Goal: Information Seeking & Learning: Learn about a topic

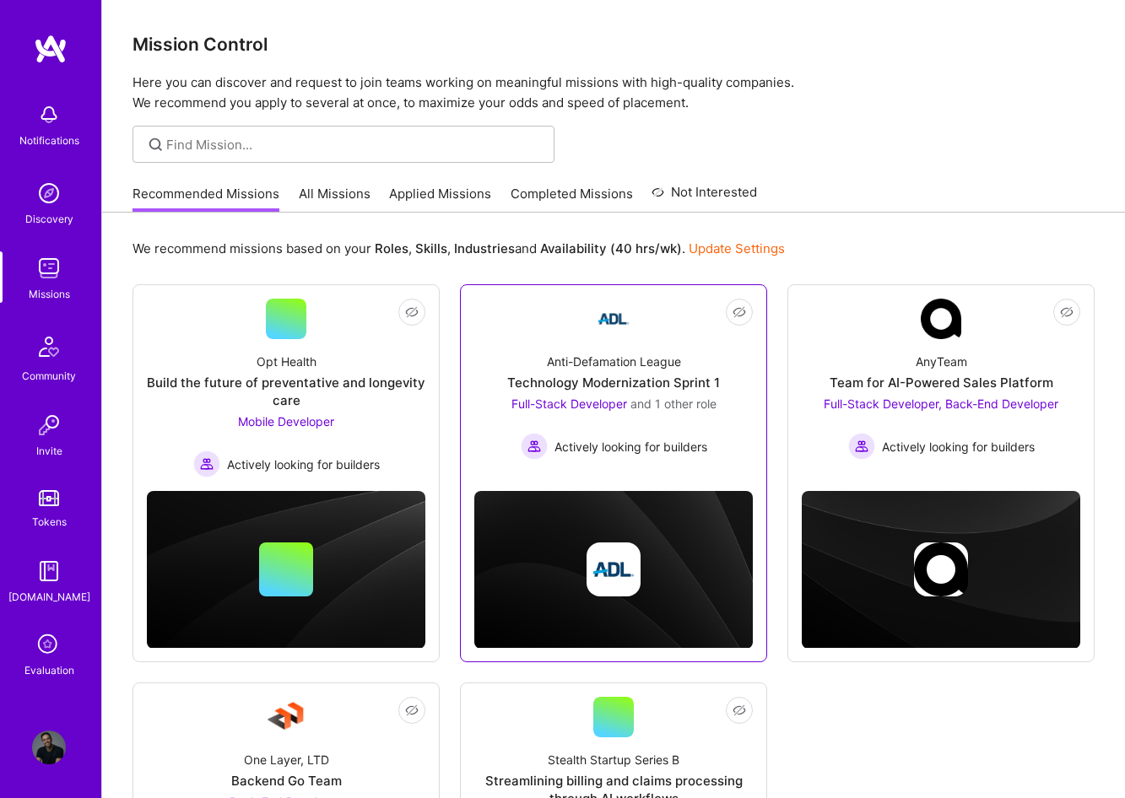
click at [636, 384] on div "Technology Modernization Sprint 1" at bounding box center [613, 383] width 213 height 18
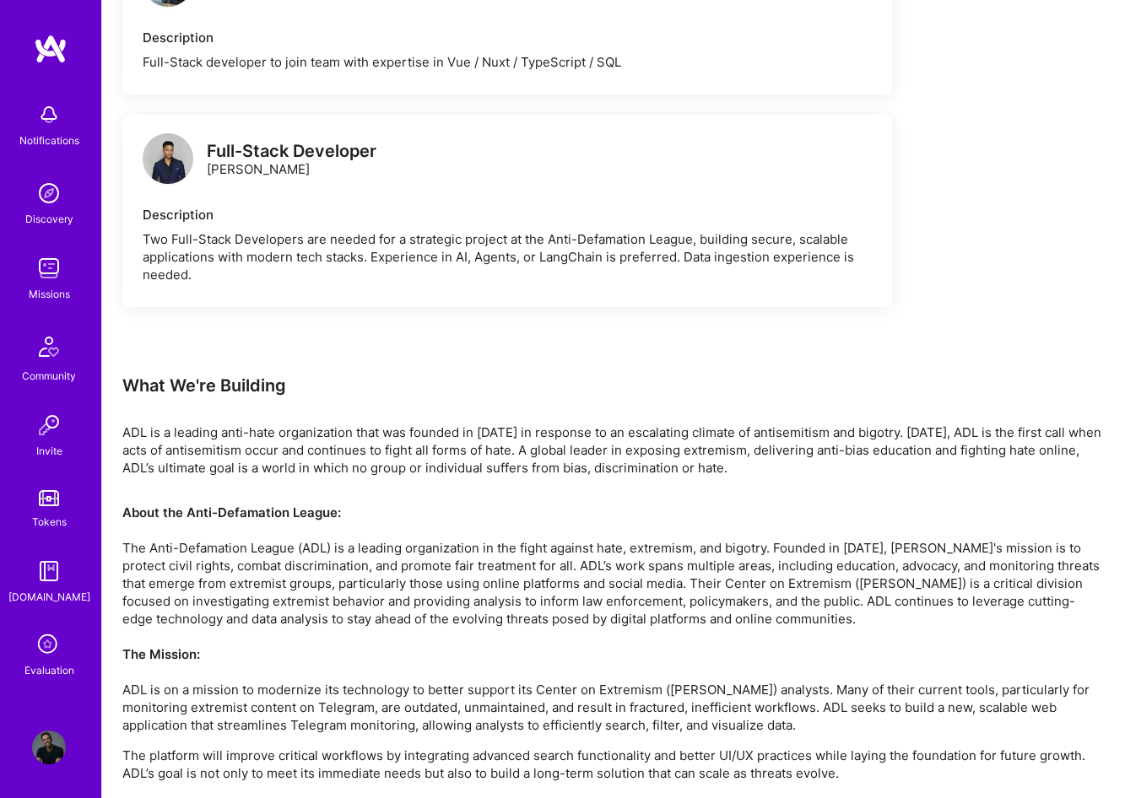
scroll to position [1372, 0]
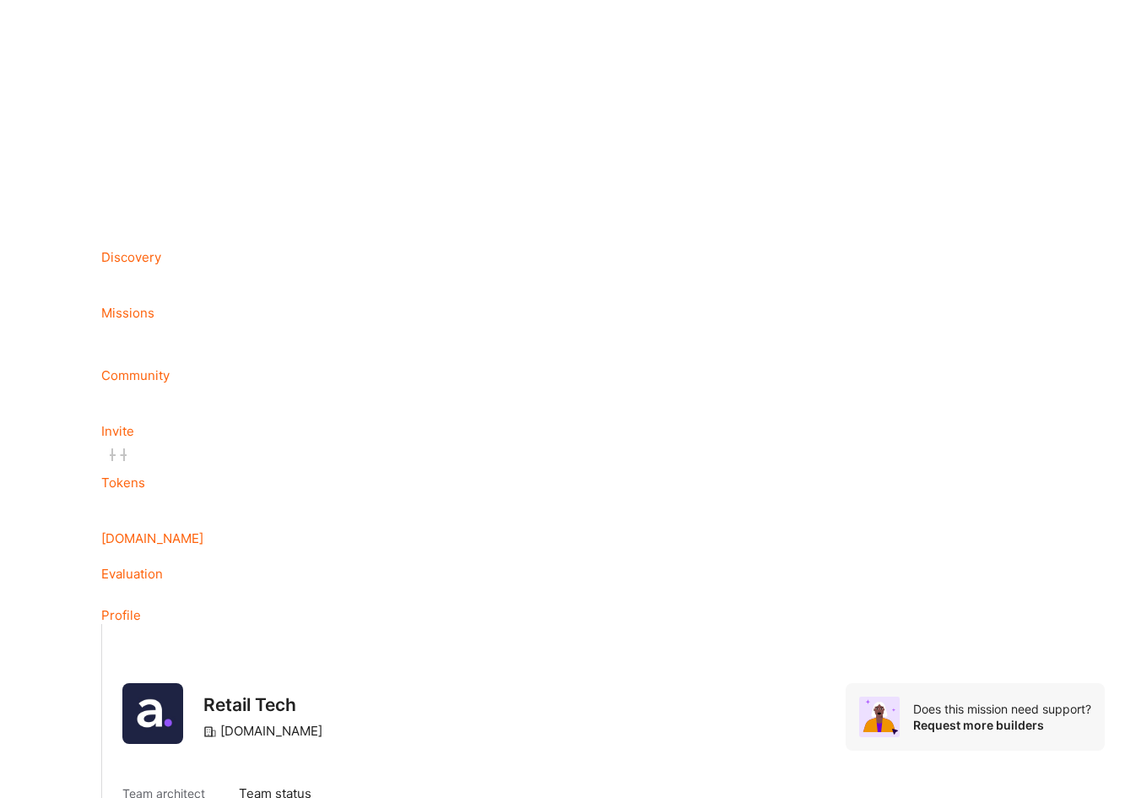
click at [468, 376] on div "Invite" at bounding box center [613, 431] width 1024 height 18
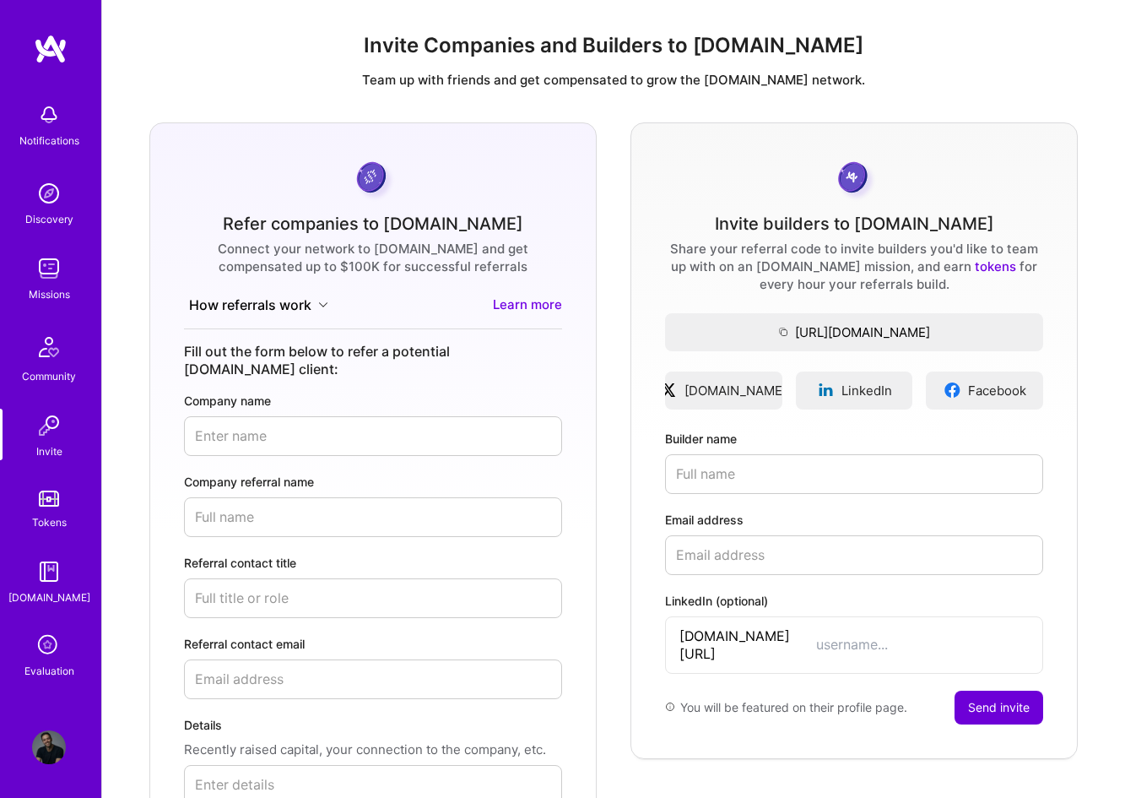
click at [57, 279] on img at bounding box center [49, 269] width 34 height 34
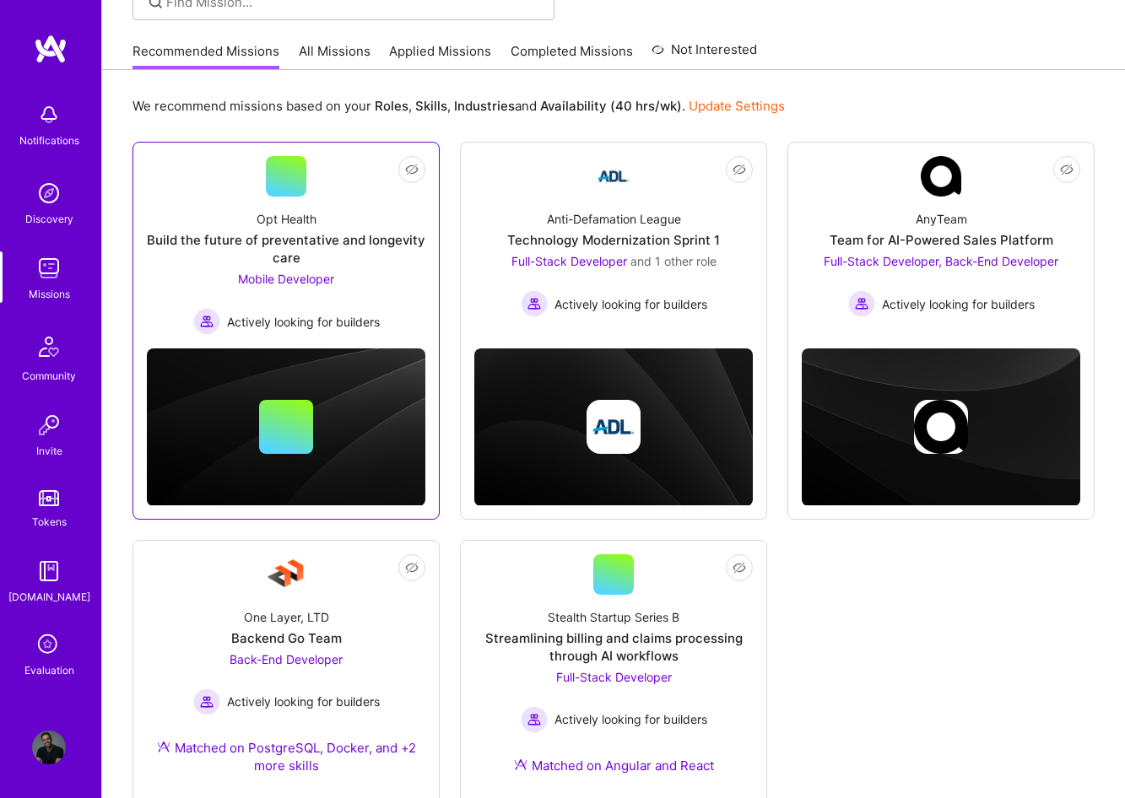
scroll to position [151, 0]
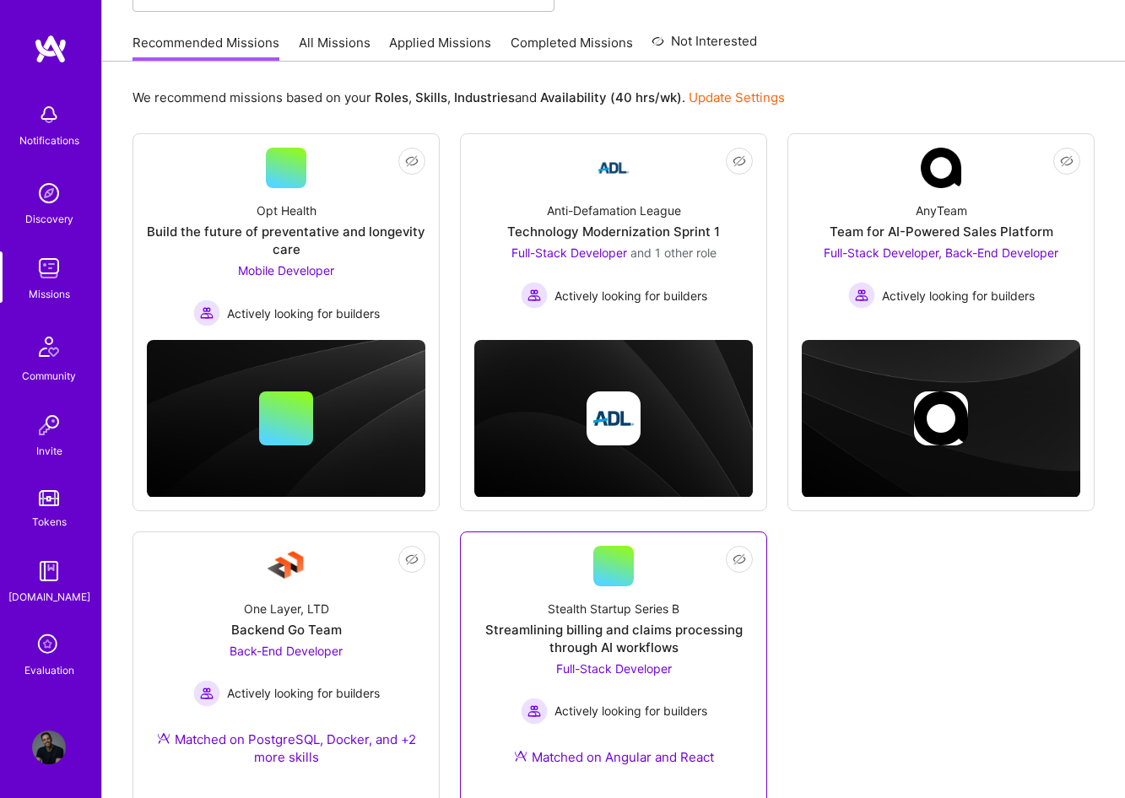
click at [628, 594] on div "Stealth Startup Series B Streamlining billing and claims processing through AI …" at bounding box center [613, 687] width 279 height 200
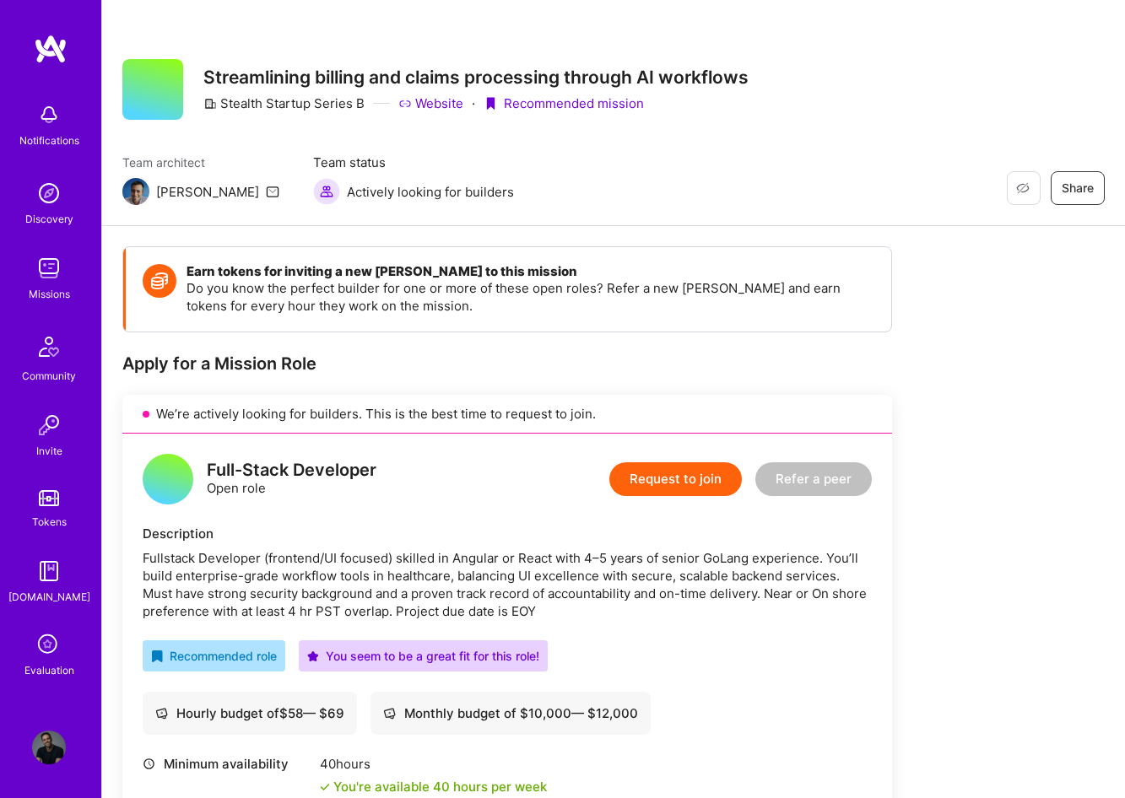
click at [51, 286] on div "Missions" at bounding box center [49, 294] width 41 height 18
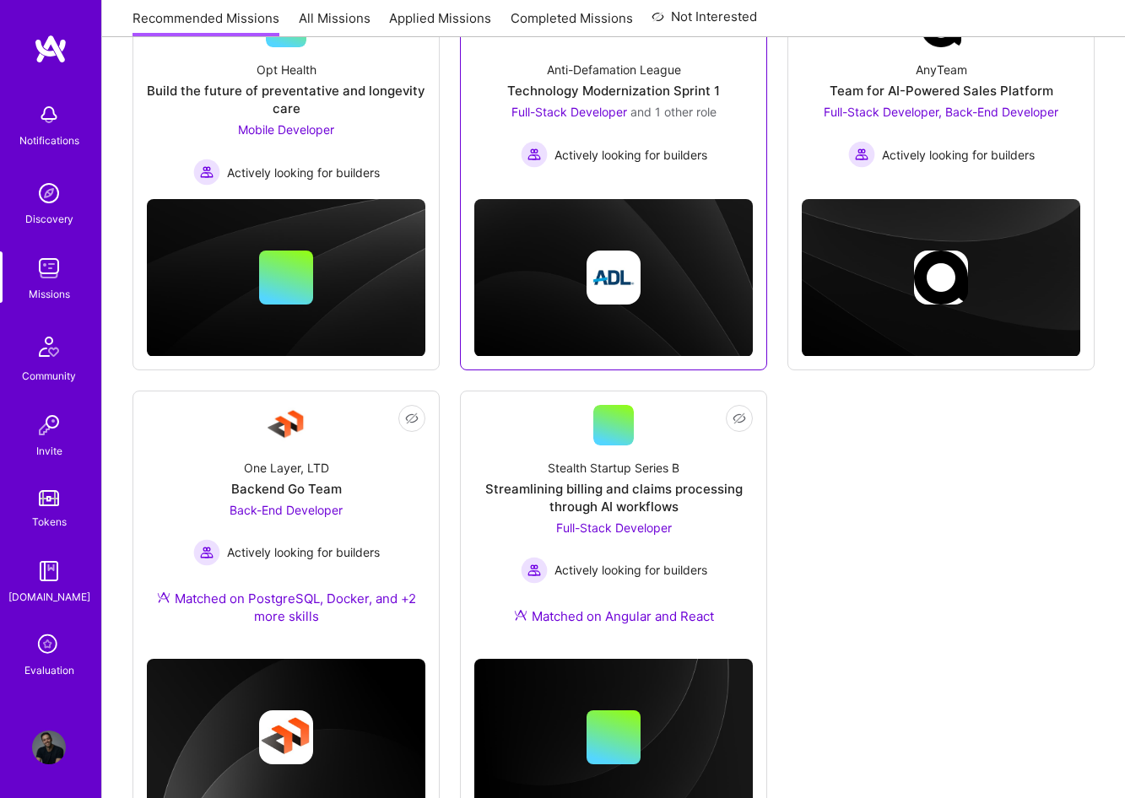
scroll to position [262, 0]
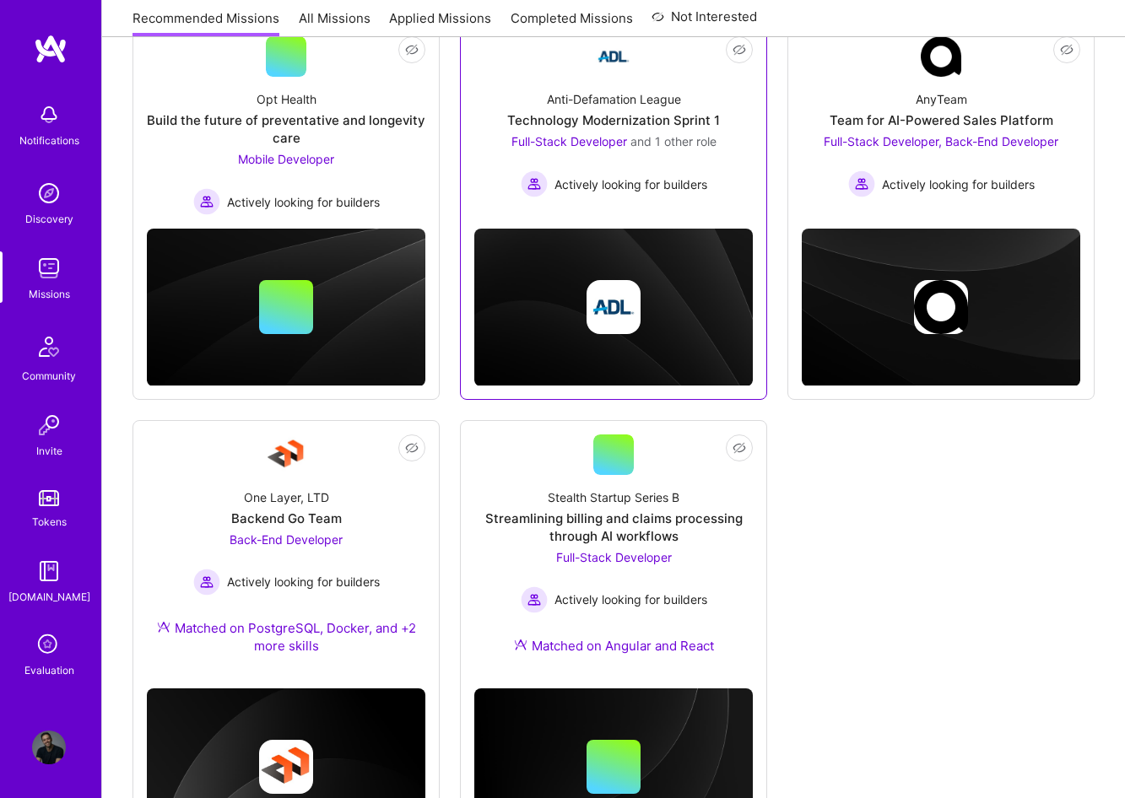
click at [712, 127] on div "Technology Modernization Sprint 1" at bounding box center [613, 120] width 213 height 18
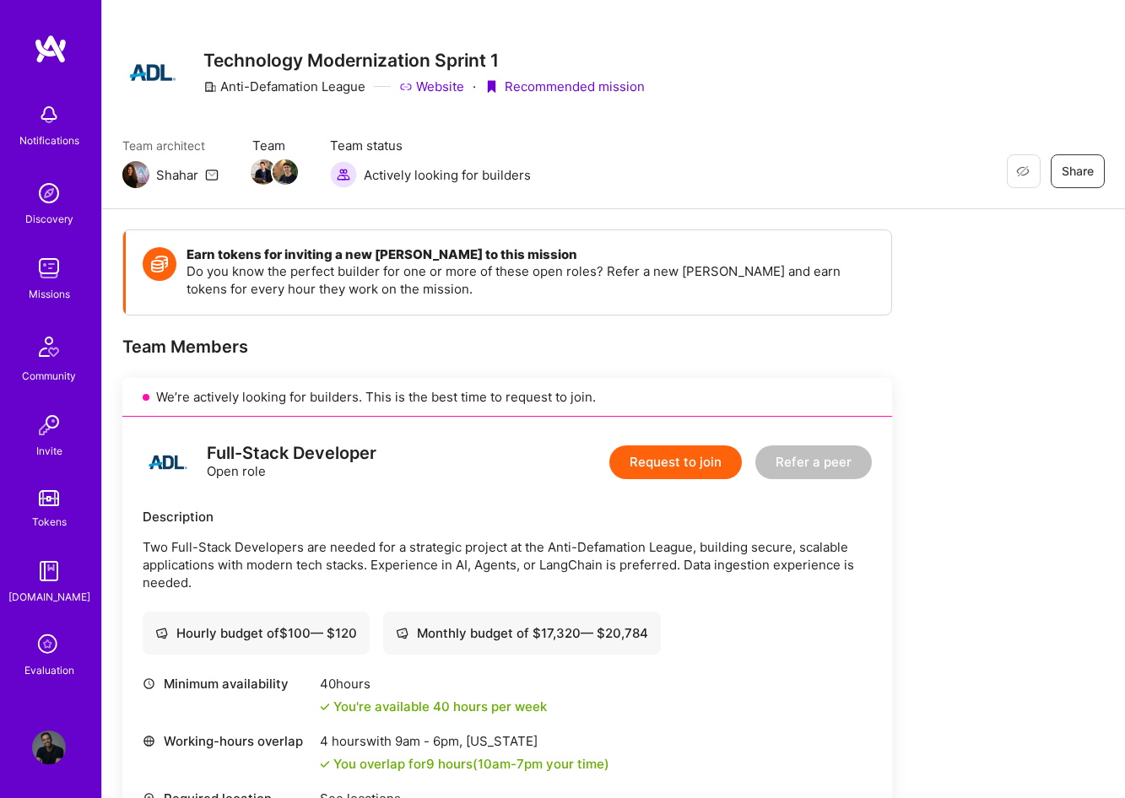
scroll to position [22, 0]
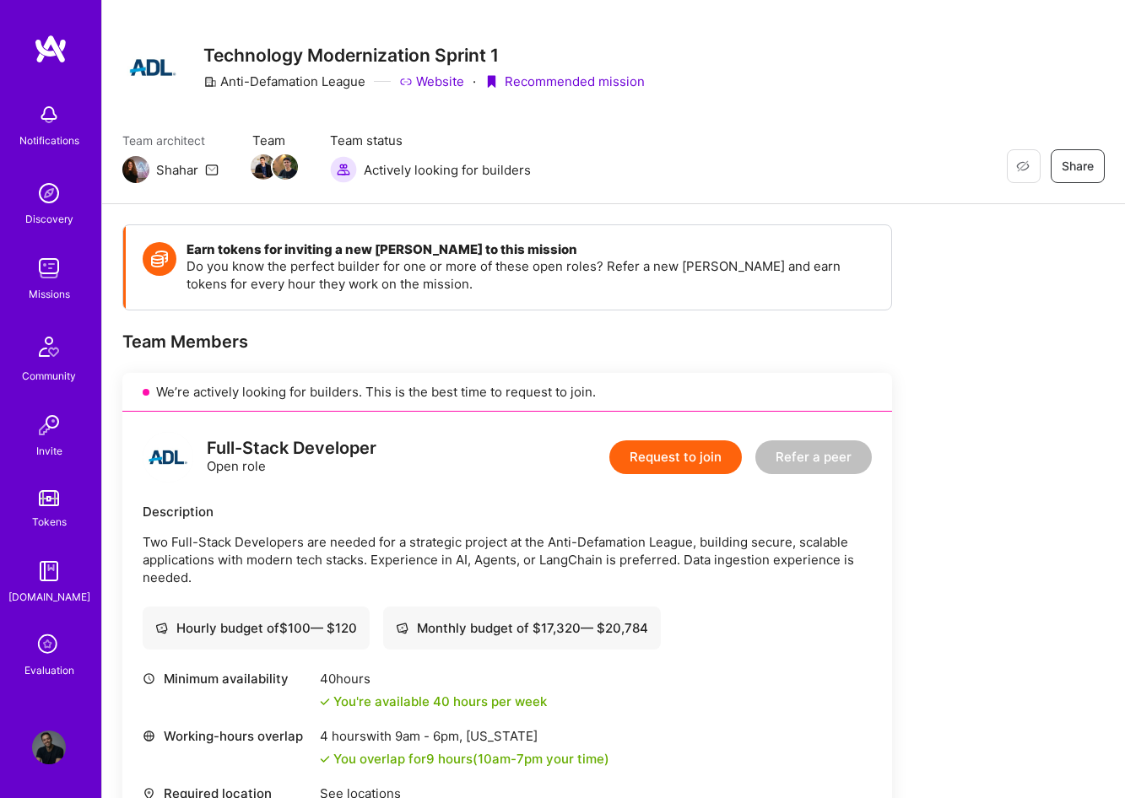
copy p "Two Full-Stack Developers are needed for a strategic project at the Anti-Defama…"
drag, startPoint x: 137, startPoint y: 535, endPoint x: 235, endPoint y: 571, distance: 104.4
click at [235, 571] on div "Full-Stack Developer Open role Request to join Refer a peer Description Two Ful…" at bounding box center [507, 681] width 770 height 539
